Goal: Information Seeking & Learning: Learn about a topic

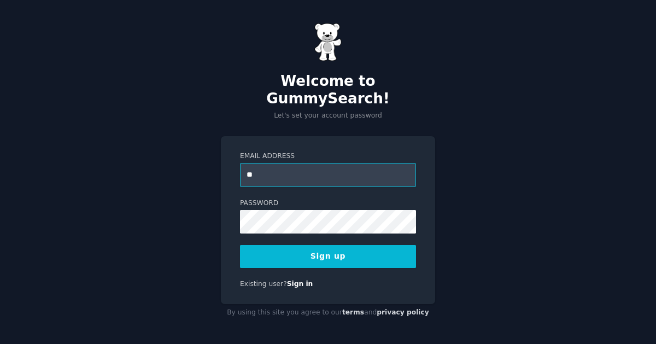
type input "*"
click at [240, 163] on protonpass-control-92a1 at bounding box center [240, 163] width 0 height 0
type input "**********"
click at [352, 245] on button "Sign up" at bounding box center [328, 256] width 176 height 23
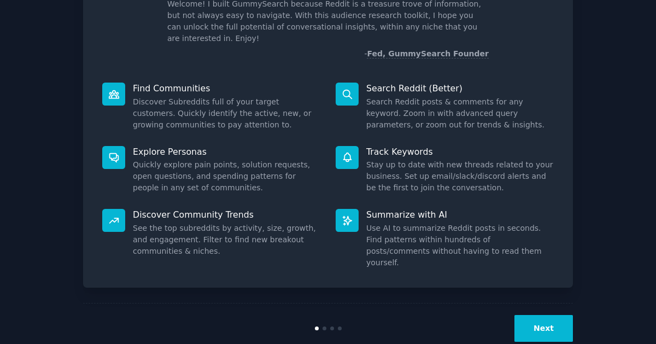
scroll to position [83, 0]
click at [533, 314] on button "Next" at bounding box center [544, 327] width 59 height 27
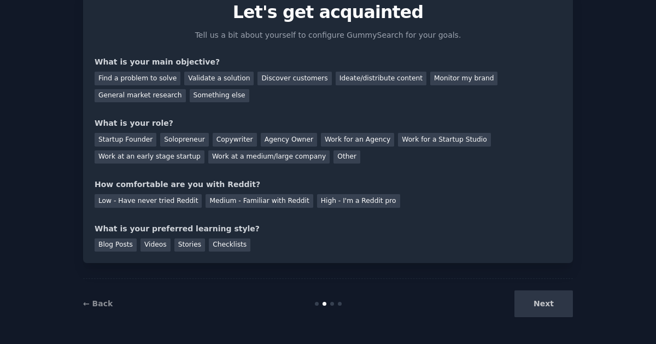
scroll to position [46, 0]
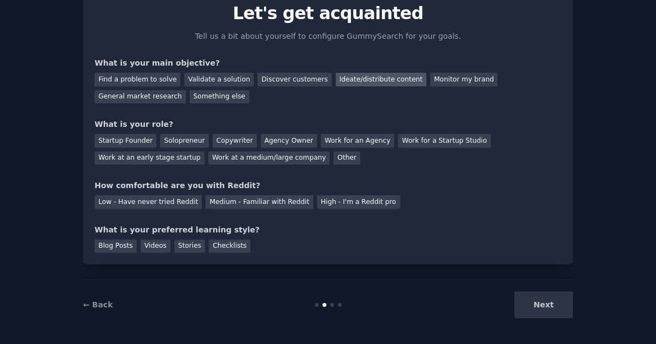
click at [365, 84] on div "Ideate/distribute content" at bounding box center [381, 80] width 91 height 14
click at [186, 90] on div "General market research" at bounding box center [140, 97] width 91 height 14
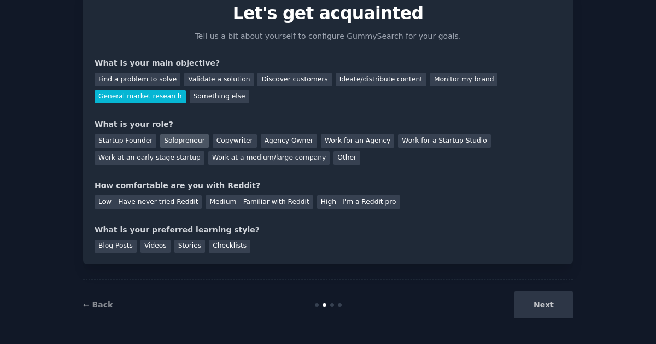
click at [186, 144] on div "Solopreneur" at bounding box center [184, 141] width 48 height 14
click at [258, 203] on div "Medium - Familiar with Reddit" at bounding box center [259, 202] width 107 height 14
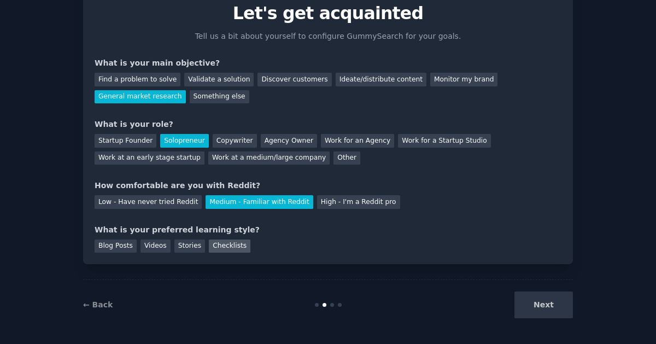
click at [212, 248] on div "Checklists" at bounding box center [230, 247] width 42 height 14
click at [541, 302] on button "Next" at bounding box center [544, 304] width 59 height 27
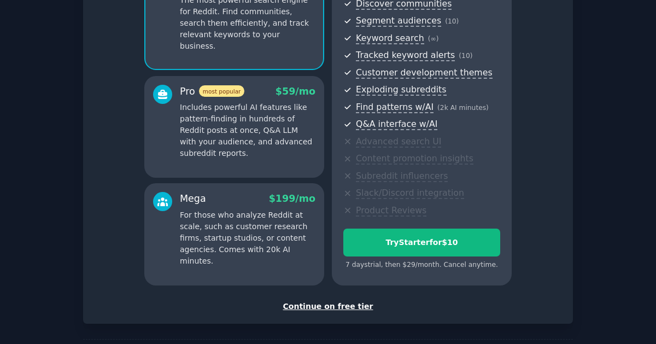
scroll to position [173, 0]
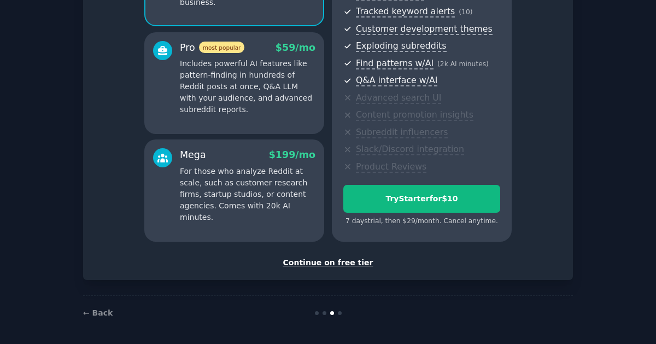
click at [351, 263] on div "Continue on free tier" at bounding box center [328, 262] width 467 height 11
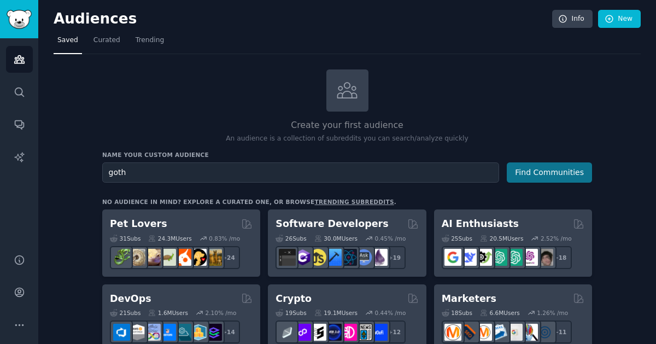
type input "goth"
click at [553, 167] on button "Find Communities" at bounding box center [549, 172] width 85 height 20
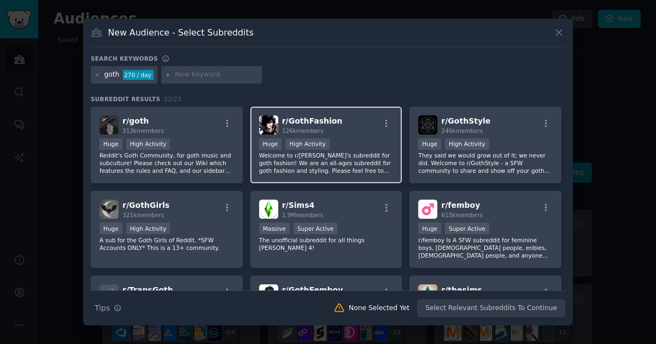
click at [341, 130] on div "r/ GothFashion 126k members" at bounding box center [326, 124] width 135 height 19
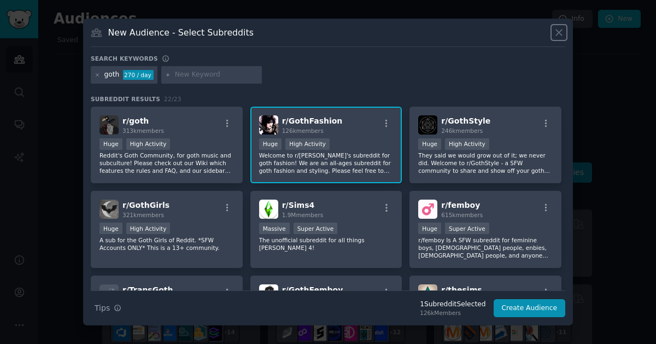
click at [559, 30] on icon at bounding box center [558, 32] width 11 height 11
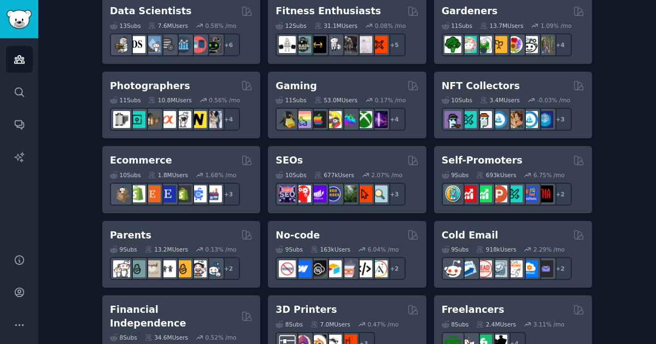
scroll to position [513, 0]
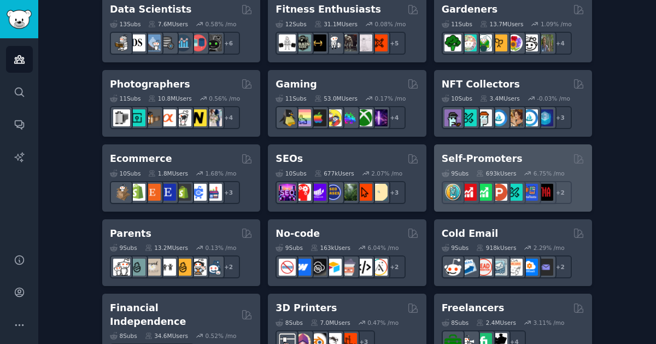
click at [512, 152] on div "Self-Promoters" at bounding box center [513, 159] width 143 height 14
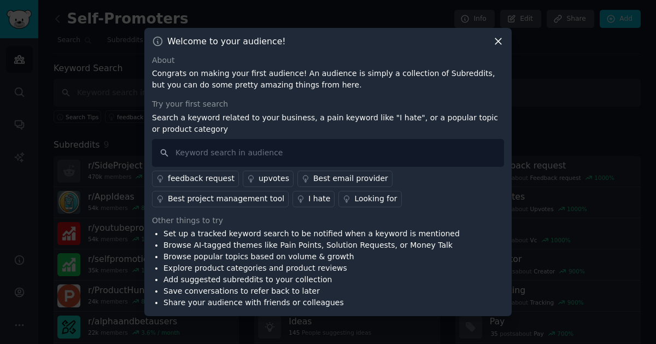
click at [497, 45] on icon at bounding box center [498, 41] width 11 height 11
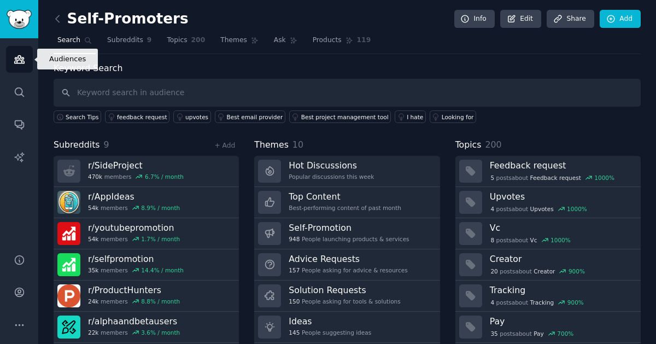
click at [18, 63] on icon "Sidebar" at bounding box center [19, 60] width 10 height 8
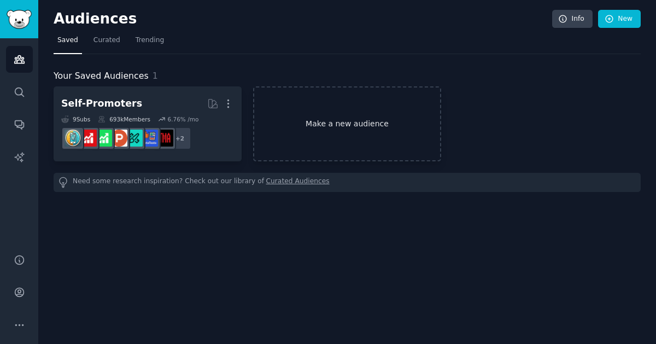
click at [351, 126] on link "Make a new audience" at bounding box center [347, 123] width 188 height 75
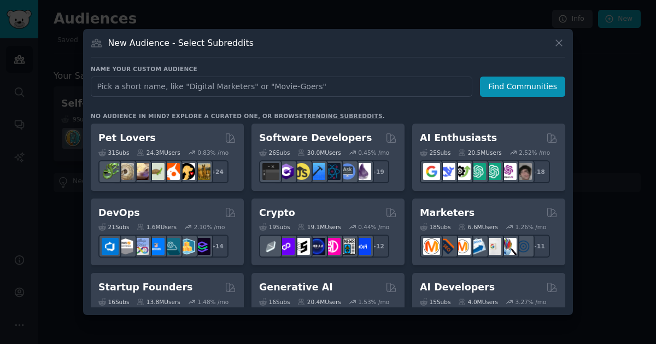
click at [303, 118] on link "trending subreddits" at bounding box center [342, 116] width 79 height 7
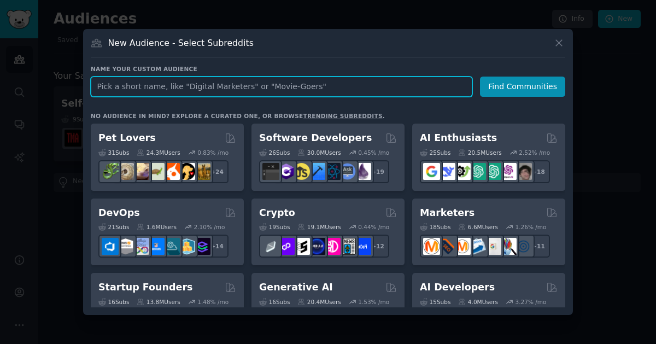
click at [399, 88] on input "text" at bounding box center [282, 87] width 382 height 20
type input "Goth"
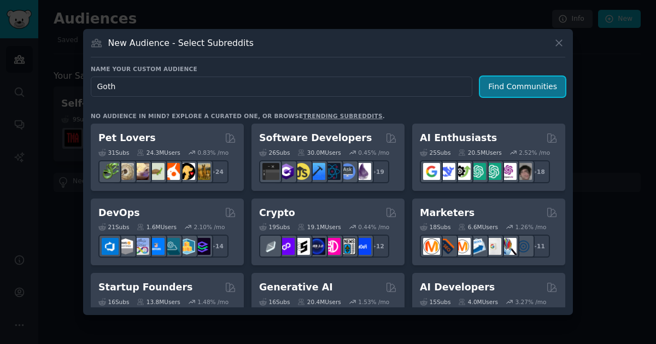
click at [508, 90] on button "Find Communities" at bounding box center [522, 87] width 85 height 20
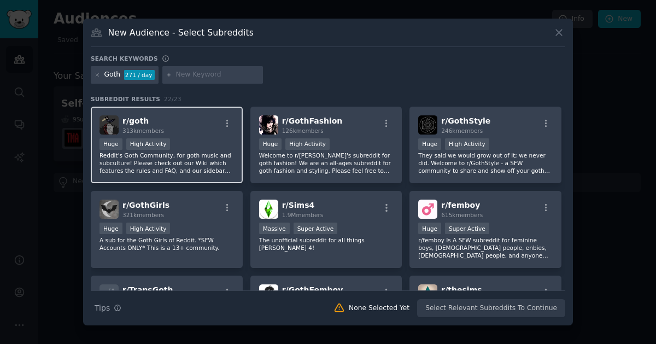
click at [189, 135] on div "r/ goth 313k members Huge High Activity Reddit's Goth Community, for goth music…" at bounding box center [167, 145] width 152 height 77
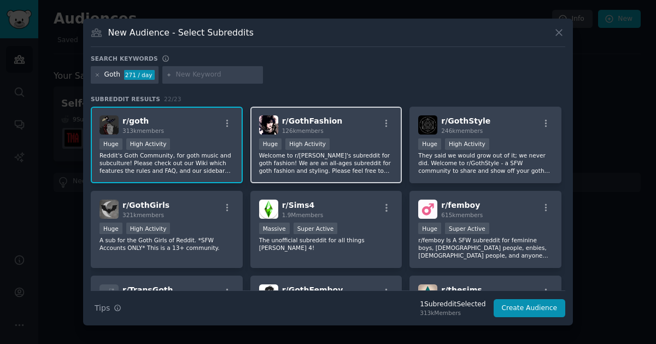
click at [349, 149] on div ">= 80th percentile for submissions / day Huge High Activity" at bounding box center [326, 145] width 135 height 14
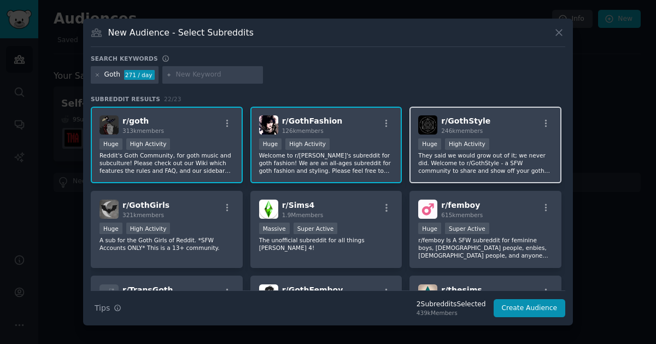
click at [505, 155] on p "They said we would grow out of it; we never did. Welcome to r/GothStyle - a SFW…" at bounding box center [485, 162] width 135 height 23
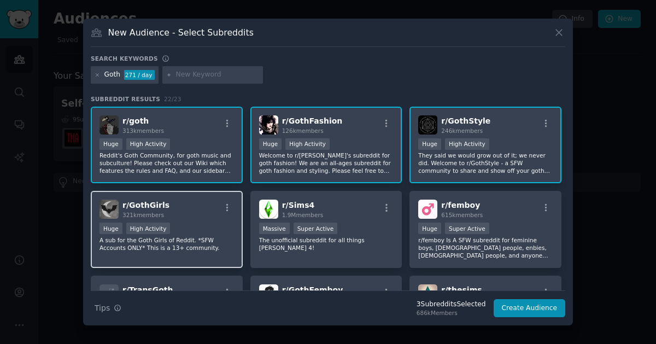
click at [190, 235] on div "Huge High Activity" at bounding box center [167, 230] width 135 height 14
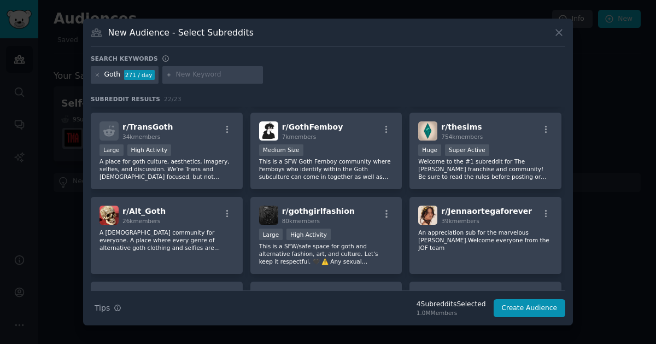
scroll to position [164, 0]
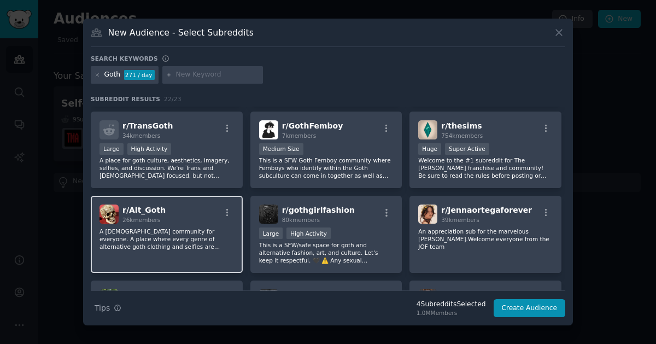
click at [193, 249] on p "A Goth community for everyone. A place where every genre of alternative goth cl…" at bounding box center [167, 239] width 135 height 23
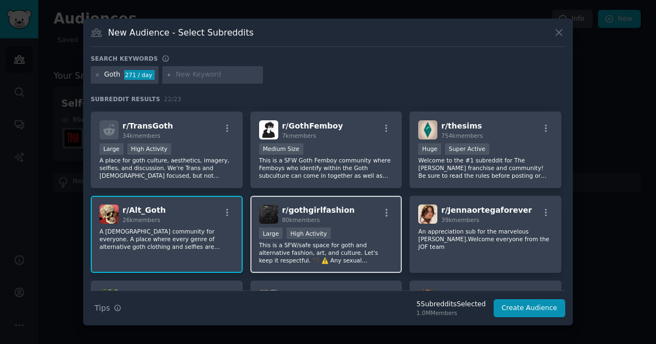
click at [341, 248] on p "This is a SFW/safe space for goth and alternative fashion, art, and culture. Le…" at bounding box center [326, 252] width 135 height 23
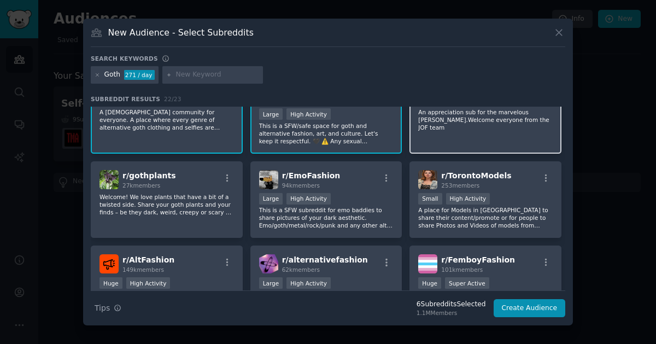
scroll to position [290, 0]
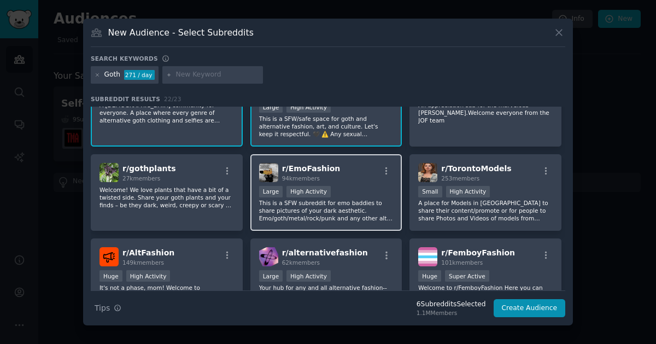
click at [305, 215] on p "This is a SFW subreddit for emo baddies to share pictures of your dark aestheti…" at bounding box center [326, 210] width 135 height 23
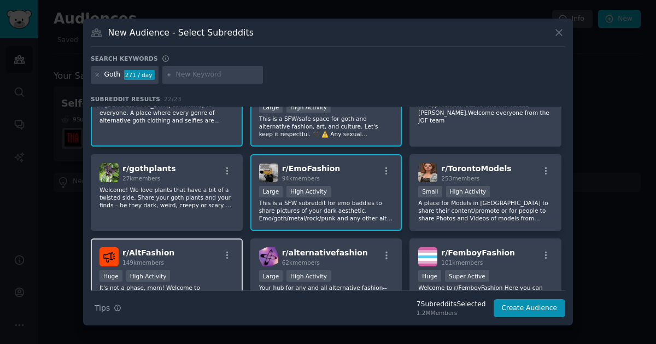
click at [194, 252] on div "r/ AltFashion 149k members" at bounding box center [167, 256] width 135 height 19
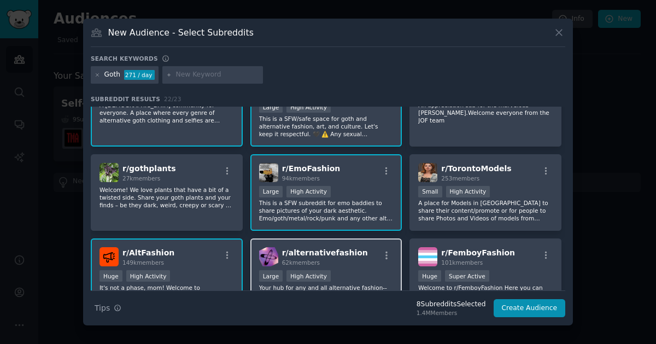
click at [346, 262] on div "62k members" at bounding box center [325, 263] width 86 height 8
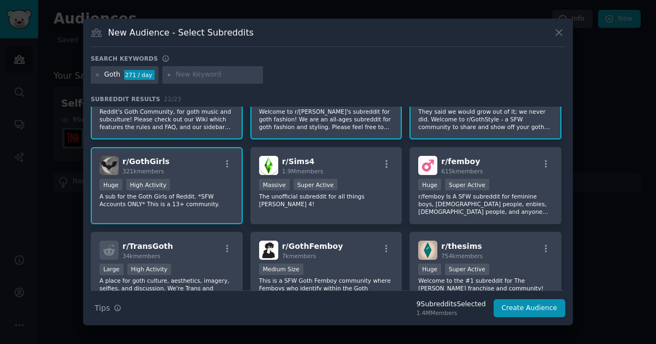
scroll to position [0, 0]
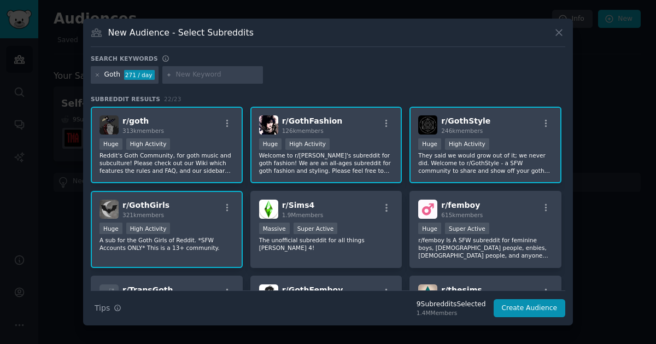
click at [186, 77] on input "text" at bounding box center [217, 75] width 83 height 10
type input "emo"
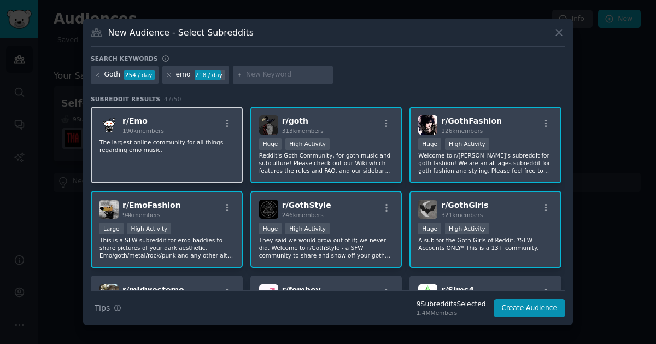
click at [161, 149] on p "The largest online community for all things regarding emo music." at bounding box center [167, 145] width 135 height 15
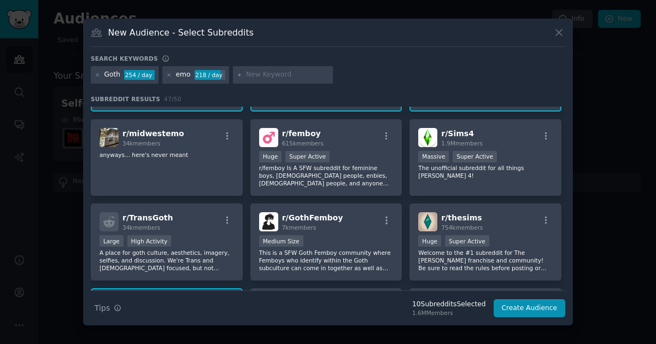
scroll to position [159, 0]
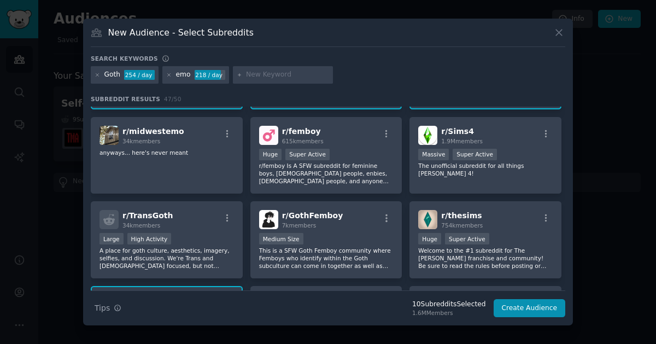
click at [161, 149] on p "anyways... here's never meant" at bounding box center [167, 153] width 135 height 8
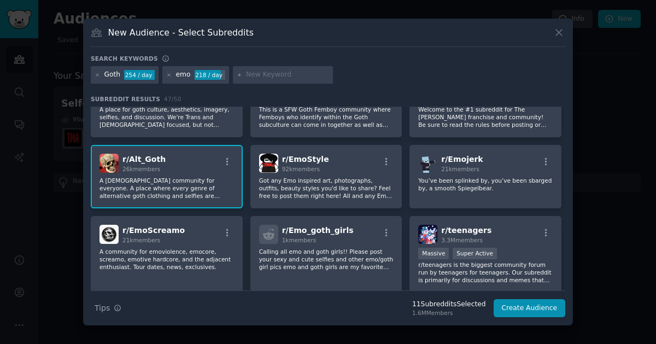
scroll to position [304, 0]
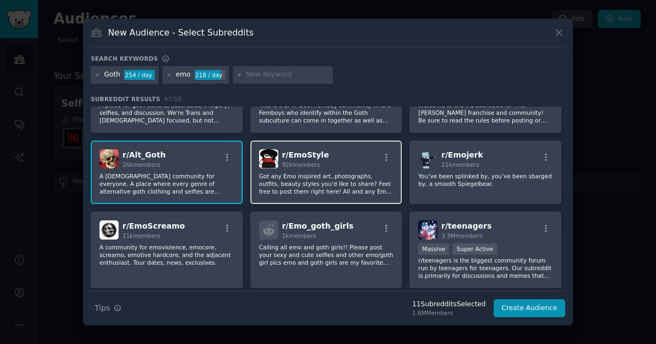
click at [300, 183] on p "Got any Emo inspired art, photographs, outfits, beauty styles you'd like to sha…" at bounding box center [326, 183] width 135 height 23
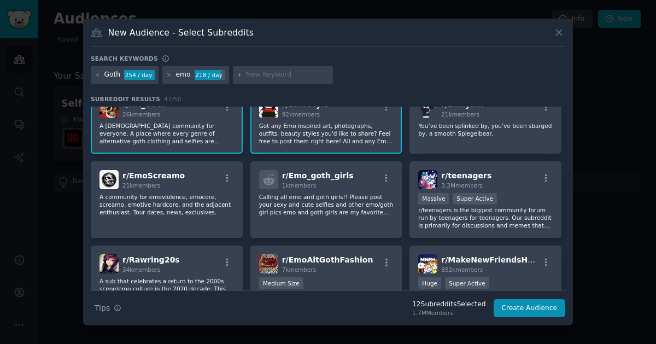
scroll to position [364, 0]
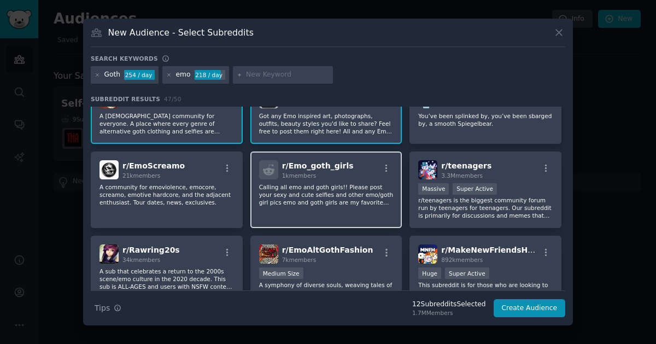
click at [308, 212] on div "r/ Emo_goth_girls 1k members Calling all emo and goth girls!! Please post your …" at bounding box center [326, 189] width 152 height 77
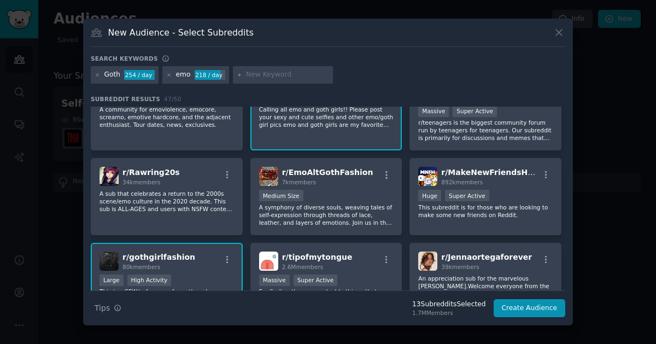
scroll to position [446, 0]
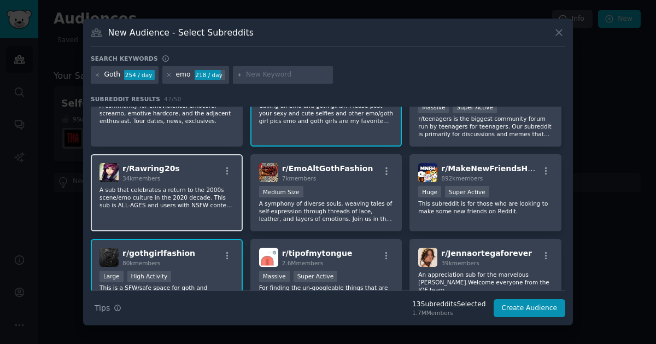
click at [152, 205] on p "A sub that celebrates a return to the 2000s scene/emo culture in the 2020 decad…" at bounding box center [167, 197] width 135 height 23
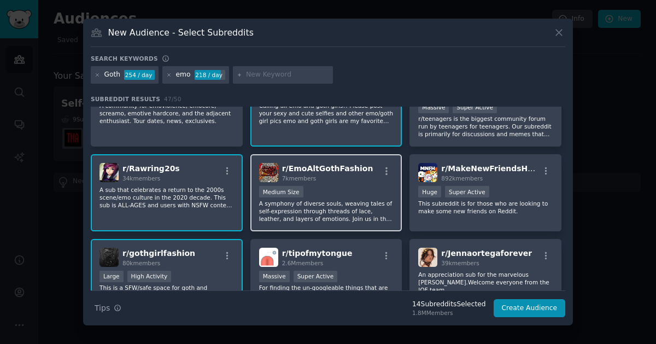
click at [329, 186] on div "1000 - 10,000 members Medium Size" at bounding box center [326, 193] width 135 height 14
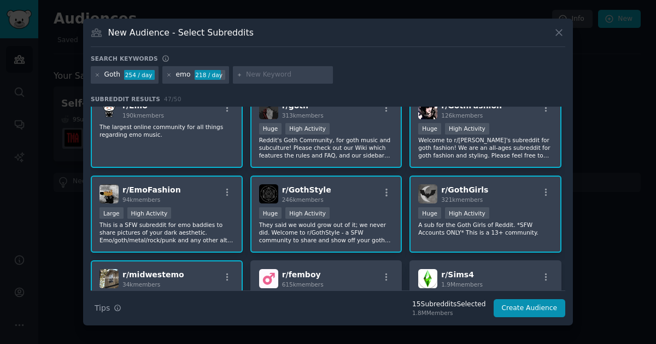
scroll to position [0, 0]
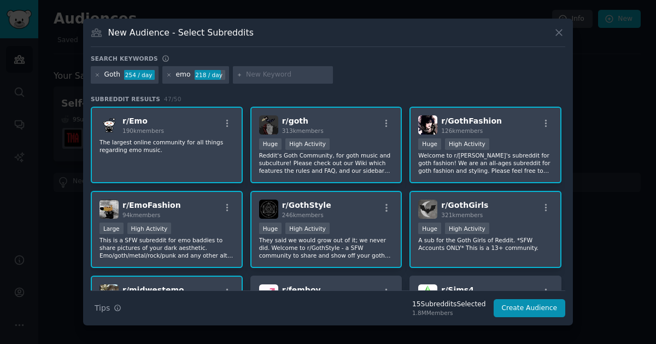
click at [263, 77] on input "text" at bounding box center [287, 75] width 83 height 10
type input "alt"
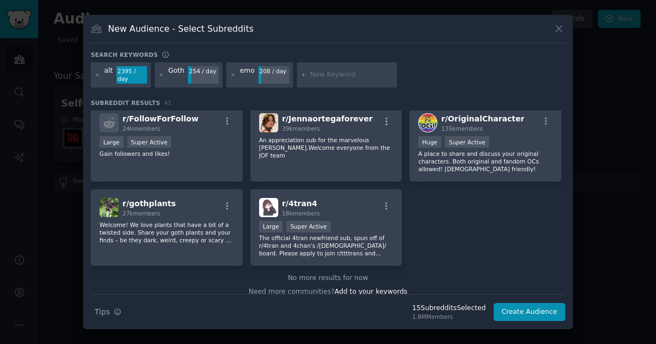
scroll to position [1014, 0]
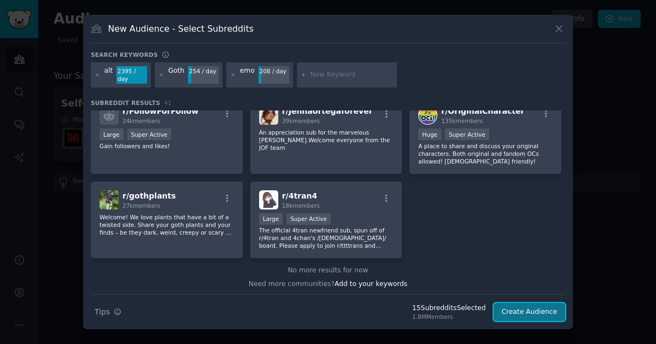
click at [544, 313] on button "Create Audience" at bounding box center [530, 312] width 72 height 19
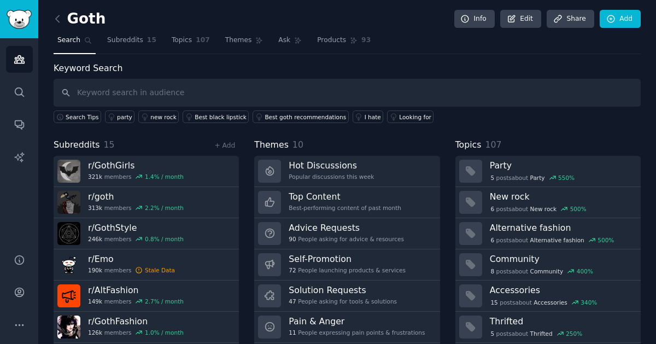
click at [82, 17] on h2 "Goth" at bounding box center [80, 19] width 52 height 18
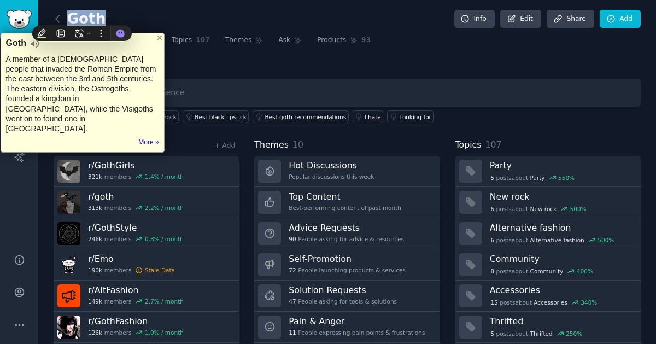
click at [82, 17] on h2 "Goth" at bounding box center [80, 19] width 52 height 18
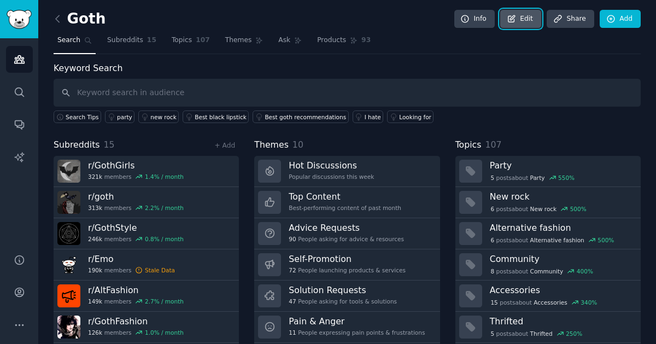
click at [524, 16] on link "Edit" at bounding box center [520, 19] width 41 height 19
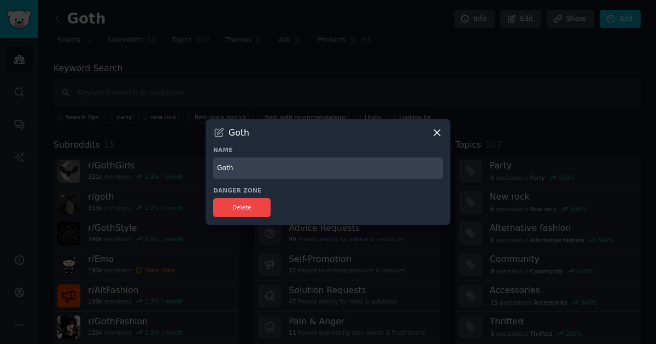
click at [236, 172] on input "Goth" at bounding box center [328, 168] width 230 height 21
type input "Alt/Goth/Eom"
click at [438, 133] on icon at bounding box center [437, 133] width 6 height 6
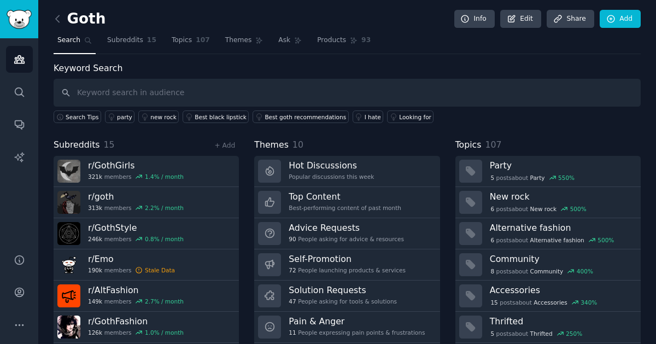
click at [573, 60] on div "Goth Info Edit Share Add Search Subreddits 15 Topics 107 Themes Ask Products 93…" at bounding box center [347, 188] width 587 height 347
click at [523, 24] on link "Edit" at bounding box center [520, 19] width 41 height 19
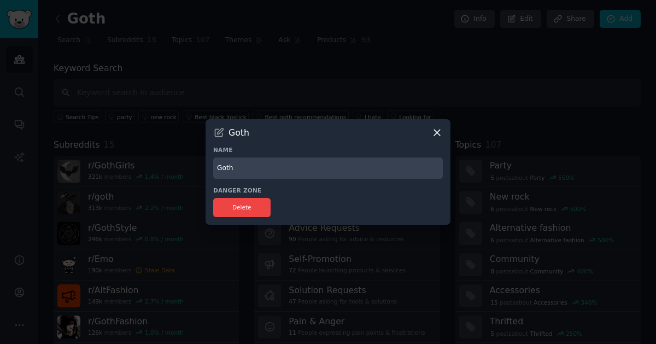
click at [236, 165] on input "Goth" at bounding box center [328, 168] width 230 height 21
type input "Alt/Goth/Eom"
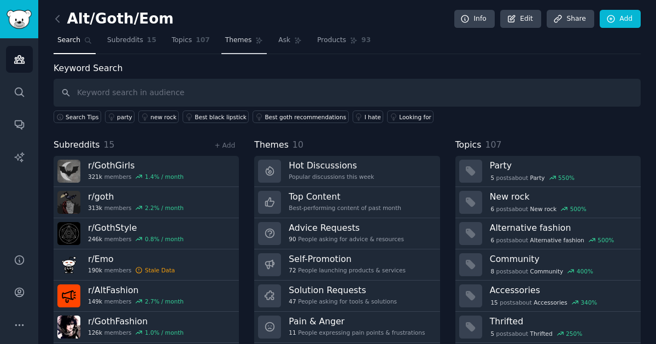
click at [235, 47] on link "Themes" at bounding box center [244, 43] width 46 height 22
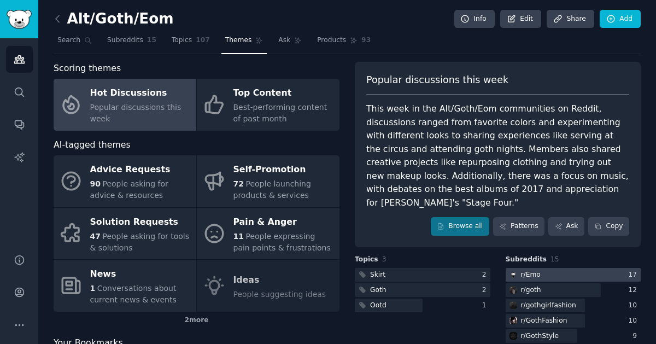
click at [633, 270] on div "17" at bounding box center [634, 275] width 13 height 10
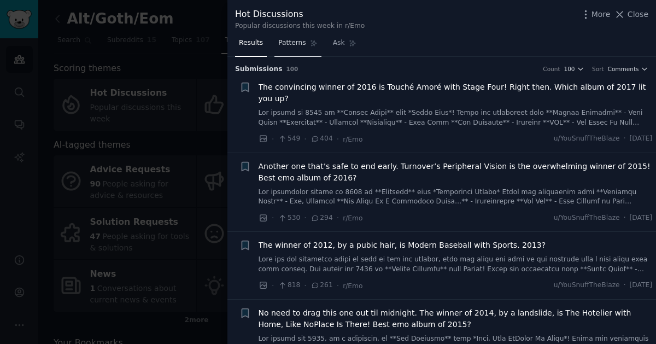
click at [283, 43] on span "Patterns" at bounding box center [291, 43] width 27 height 10
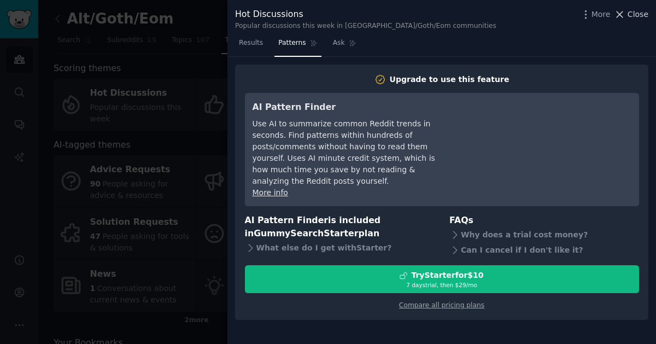
click at [639, 11] on span "Close" at bounding box center [638, 14] width 21 height 11
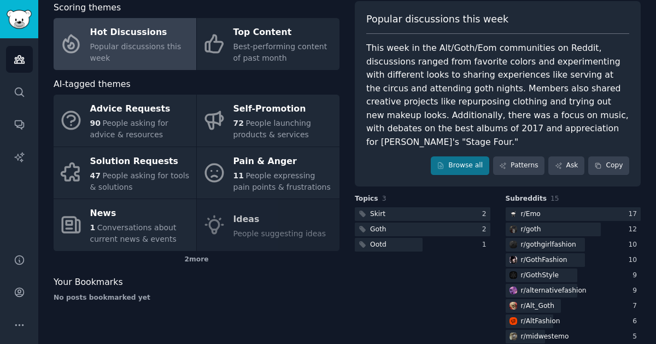
scroll to position [29, 0]
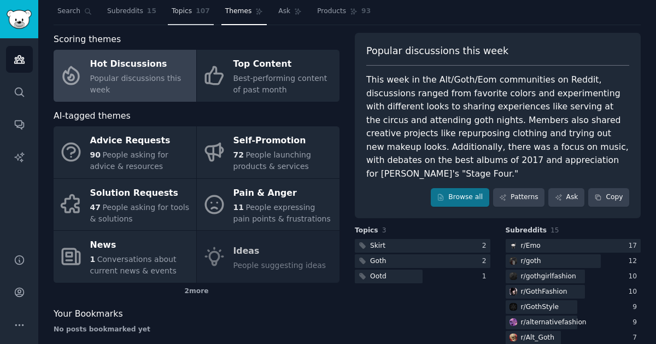
click at [181, 16] on link "Topics 107" at bounding box center [191, 14] width 46 height 22
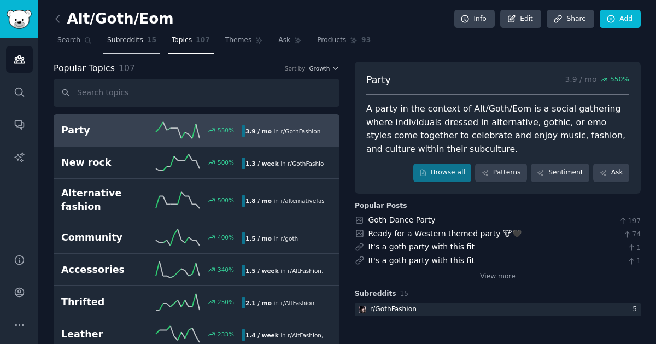
click at [127, 42] on span "Subreddits" at bounding box center [125, 41] width 36 height 10
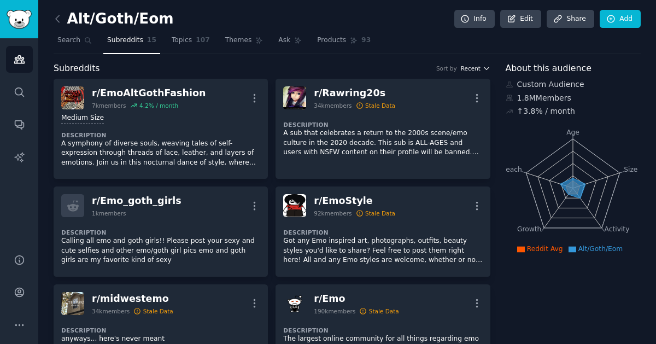
click at [476, 71] on span "Recent" at bounding box center [471, 69] width 20 height 8
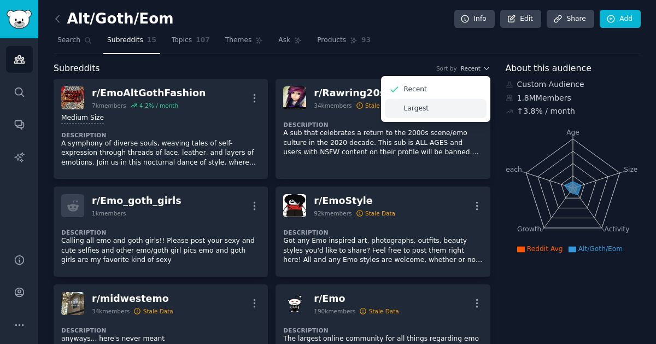
click at [421, 109] on p "Largest" at bounding box center [416, 109] width 25 height 10
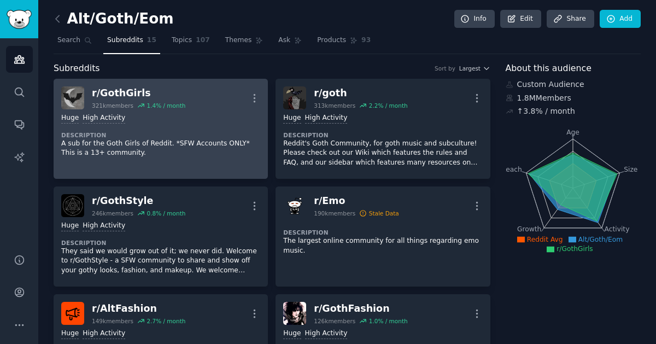
click at [131, 94] on div "r/ GothGirls" at bounding box center [139, 93] width 94 height 14
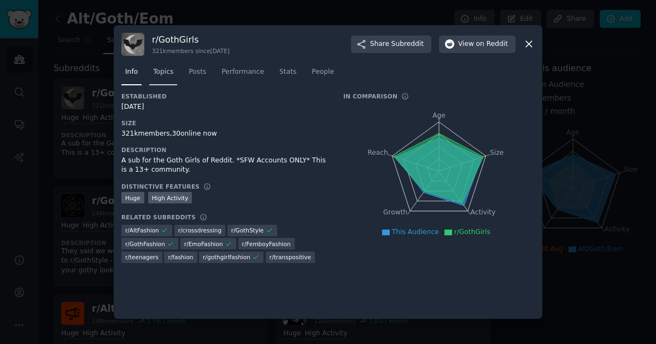
click at [166, 73] on span "Topics" at bounding box center [163, 72] width 20 height 10
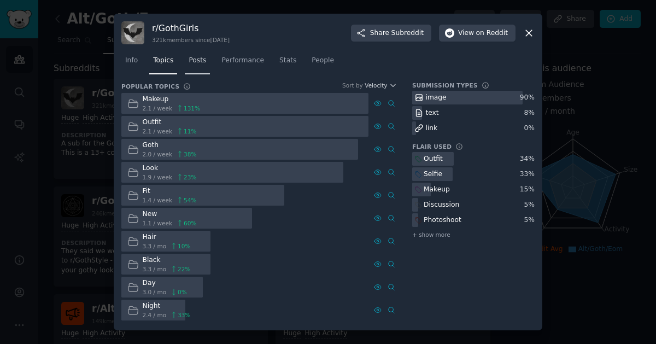
click at [207, 60] on link "Posts" at bounding box center [197, 63] width 25 height 22
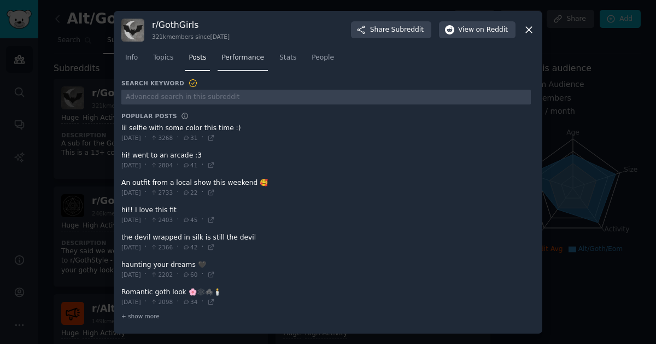
click at [238, 63] on span "Performance" at bounding box center [242, 58] width 43 height 10
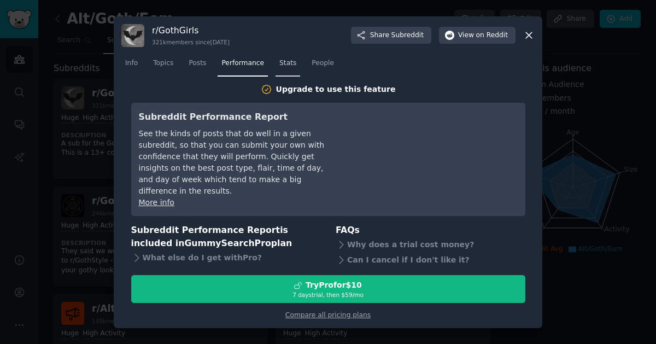
click at [285, 68] on span "Stats" at bounding box center [287, 64] width 17 height 10
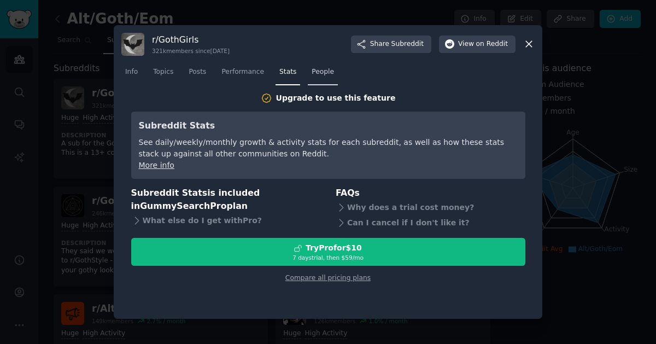
click at [312, 75] on span "People" at bounding box center [323, 72] width 22 height 10
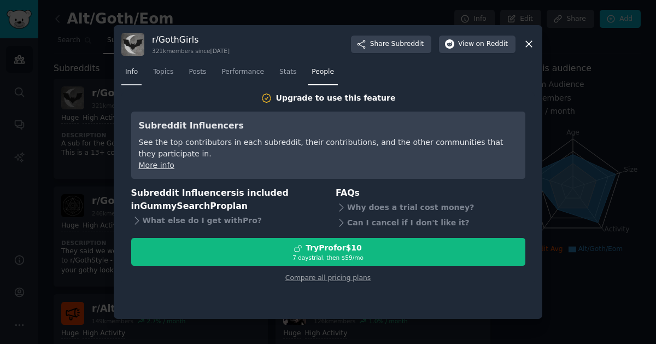
click at [135, 72] on span "Info" at bounding box center [131, 72] width 13 height 10
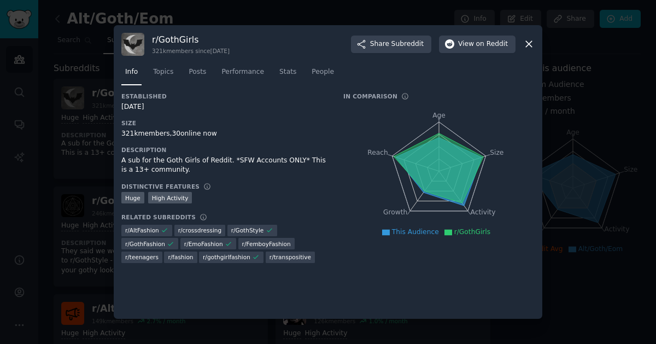
click at [434, 145] on icon at bounding box center [439, 168] width 90 height 70
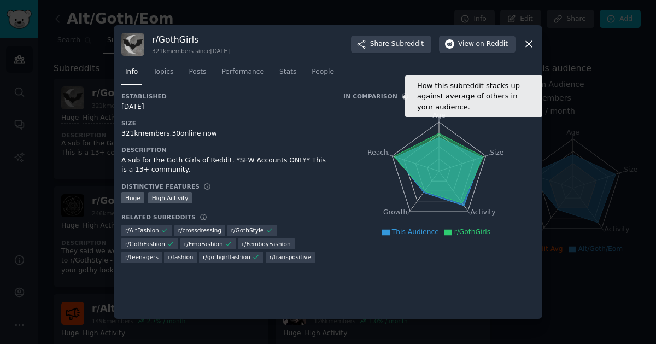
click at [403, 97] on icon at bounding box center [406, 97] width 6 height 6
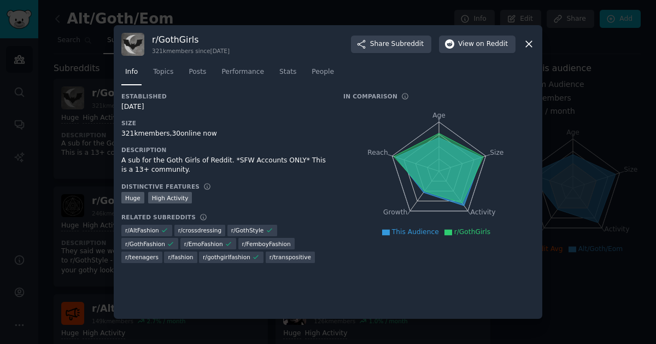
click at [530, 167] on icon "Age Size Activity Growth Reach" at bounding box center [438, 171] width 191 height 138
click at [656, 188] on div at bounding box center [328, 172] width 656 height 344
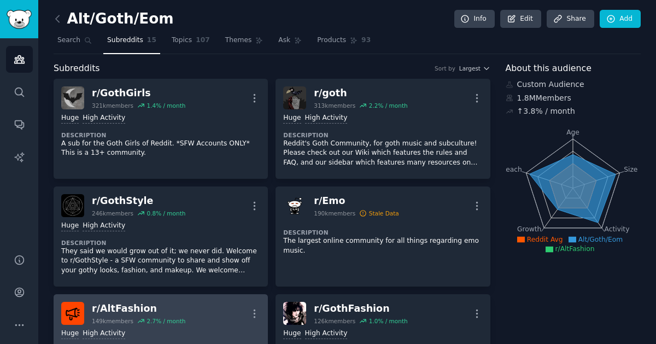
click at [110, 307] on div "r/ AltFashion" at bounding box center [139, 309] width 94 height 14
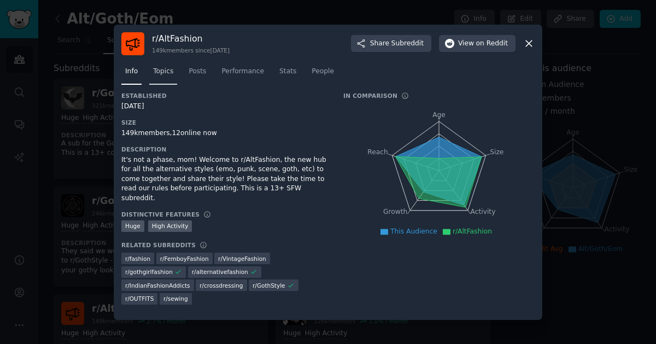
click at [161, 75] on span "Topics" at bounding box center [163, 72] width 20 height 10
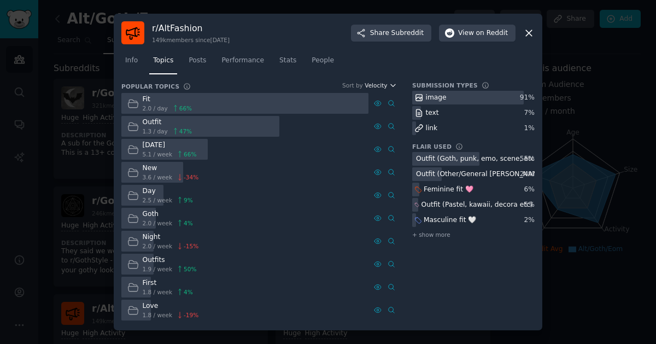
click at [396, 84] on icon "button" at bounding box center [393, 85] width 8 height 8
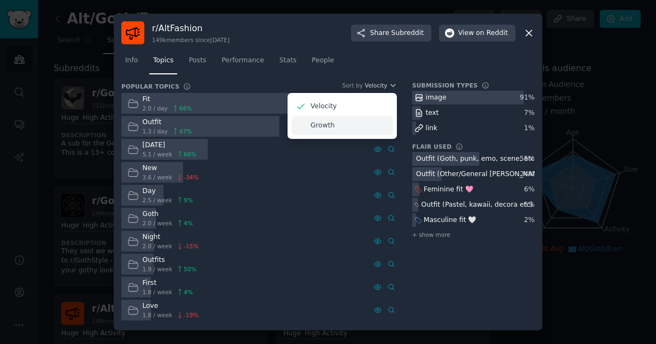
click at [326, 126] on p "Growth" at bounding box center [323, 126] width 24 height 10
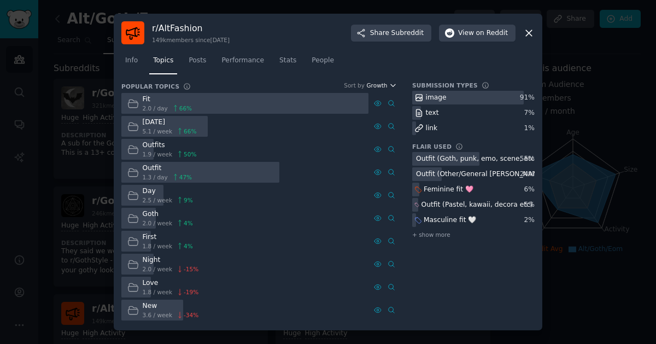
click at [387, 84] on button "Growth" at bounding box center [381, 85] width 31 height 8
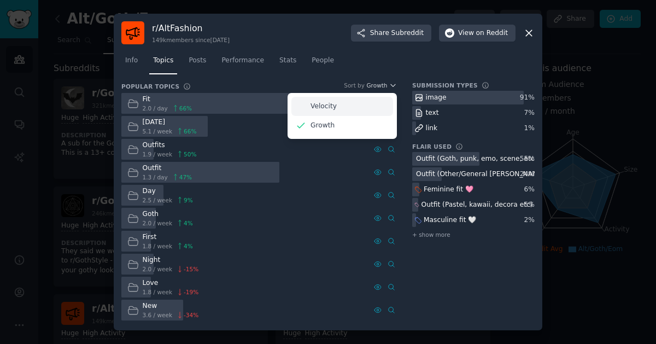
click at [356, 110] on div "Velocity" at bounding box center [342, 106] width 102 height 19
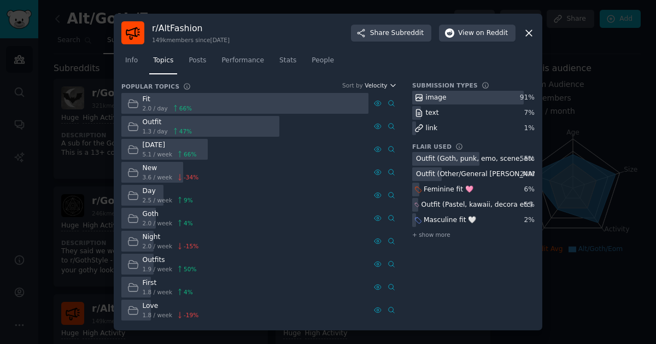
click at [394, 85] on icon "button" at bounding box center [393, 85] width 4 height 2
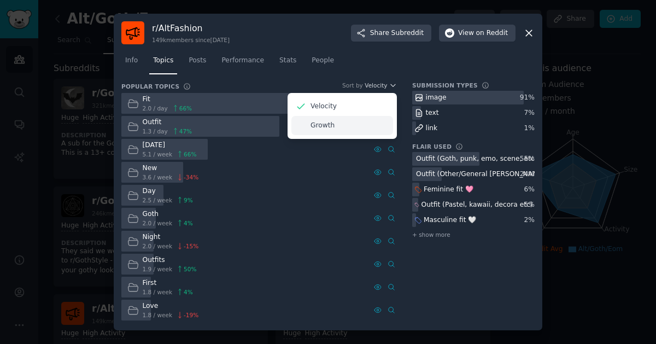
click at [350, 128] on div "Growth" at bounding box center [342, 125] width 102 height 19
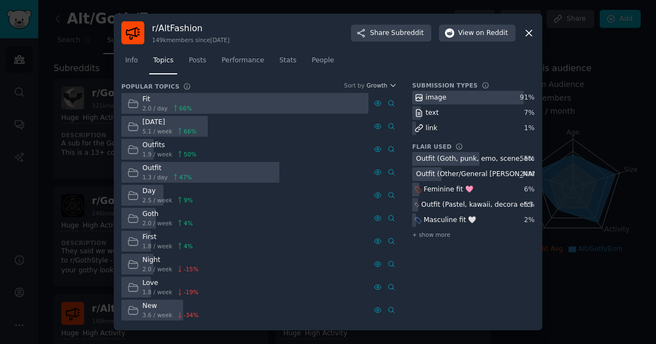
click at [185, 137] on div "Today 5.1 / week 66 %" at bounding box center [161, 126] width 81 height 21
click at [229, 62] on span "Performance" at bounding box center [242, 61] width 43 height 10
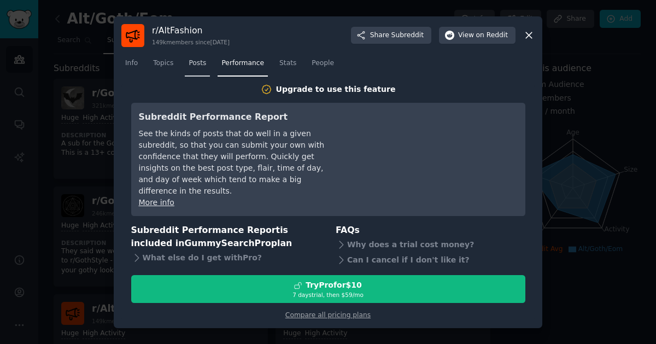
click at [197, 65] on span "Posts" at bounding box center [198, 64] width 18 height 10
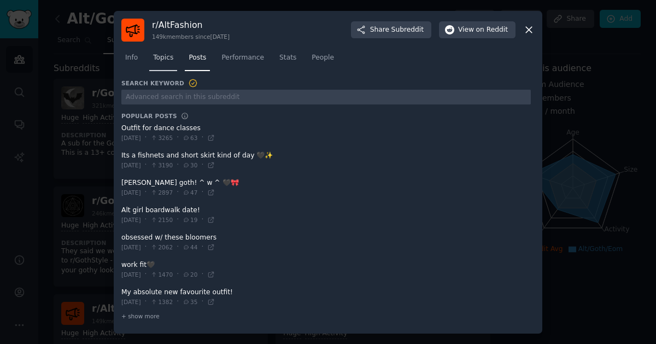
click at [167, 59] on span "Topics" at bounding box center [163, 58] width 20 height 10
